Goal: Transaction & Acquisition: Purchase product/service

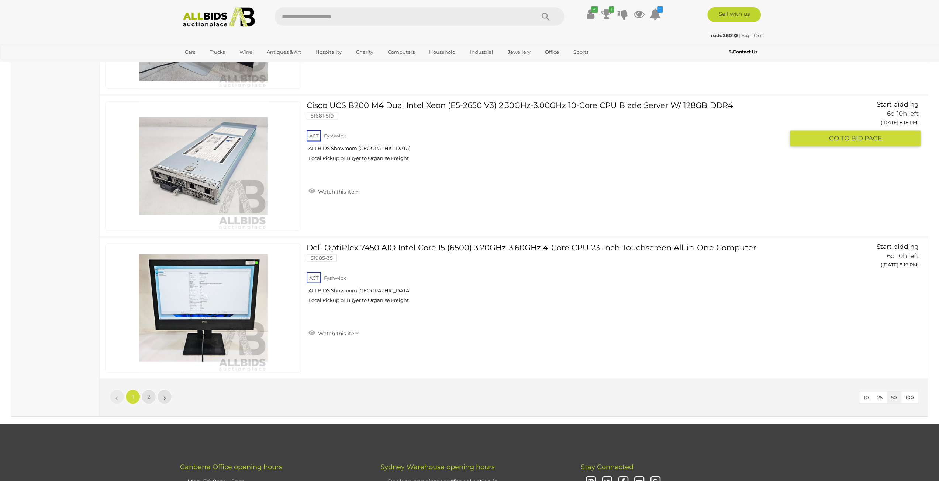
scroll to position [6897, 0]
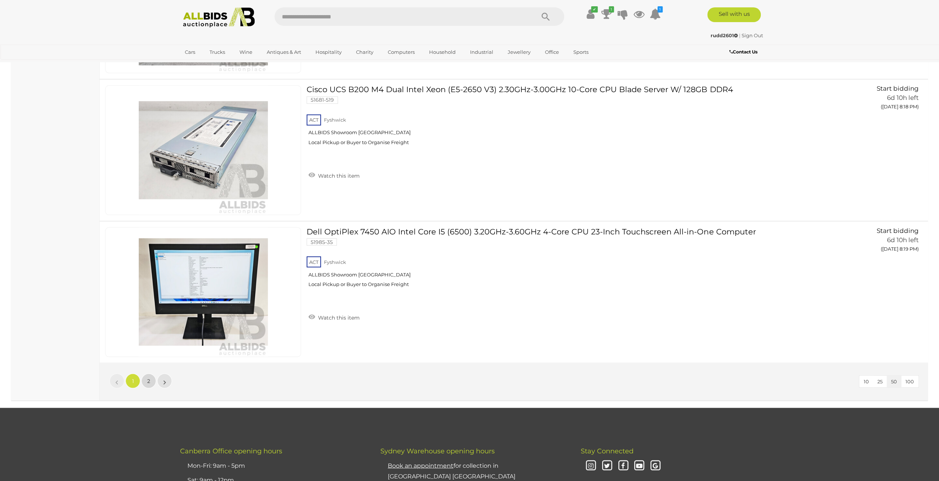
click at [152, 374] on link "2" at bounding box center [148, 381] width 15 height 15
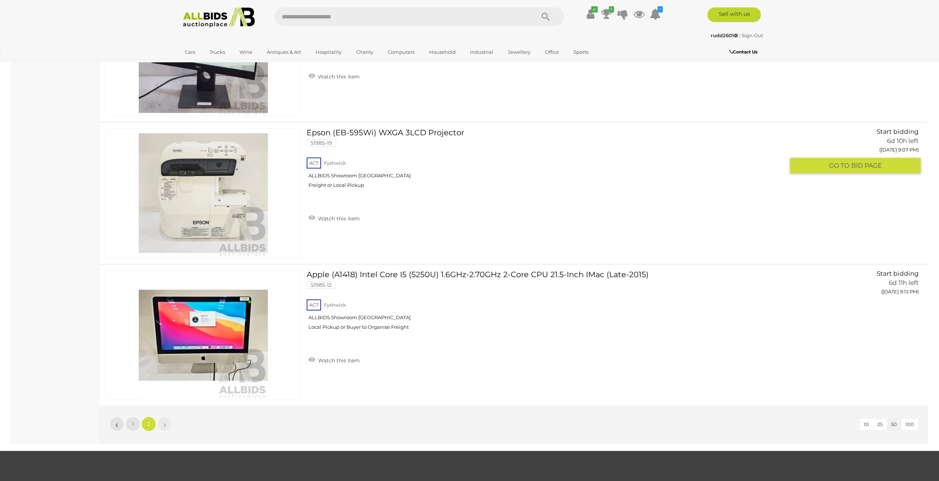
scroll to position [3479, 0]
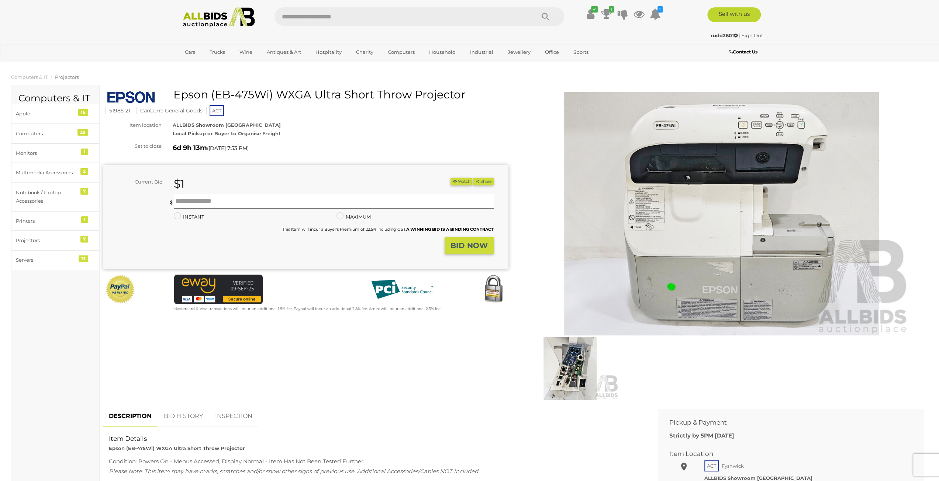
click at [575, 364] on img at bounding box center [569, 368] width 97 height 63
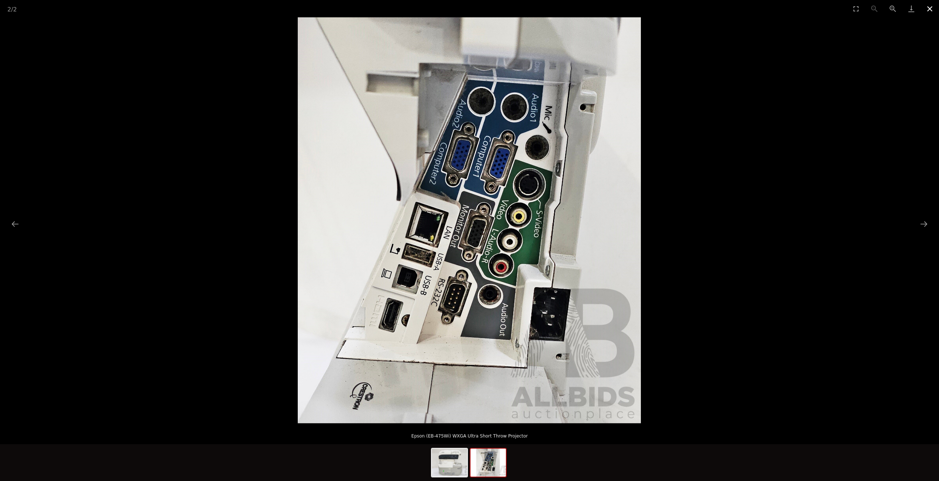
click at [925, 9] on button "Close gallery" at bounding box center [929, 8] width 18 height 17
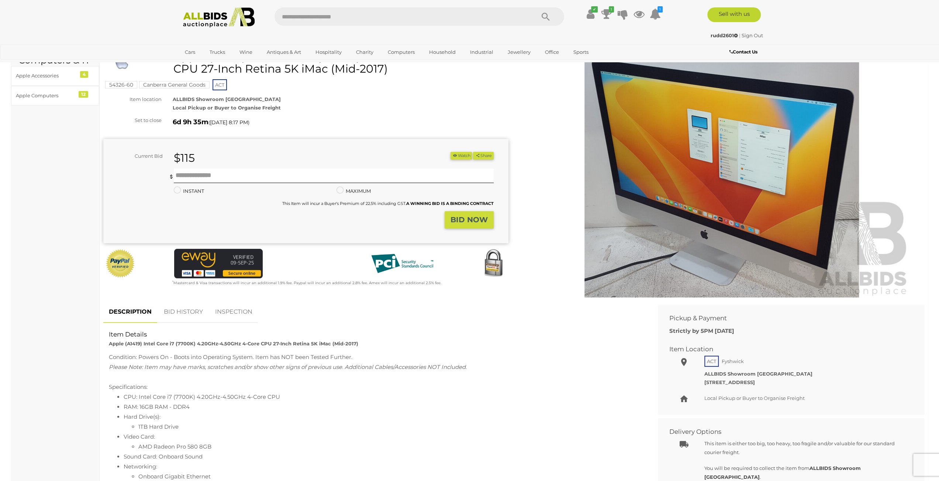
scroll to position [111, 0]
